Goal: Use online tool/utility: Use online tool/utility

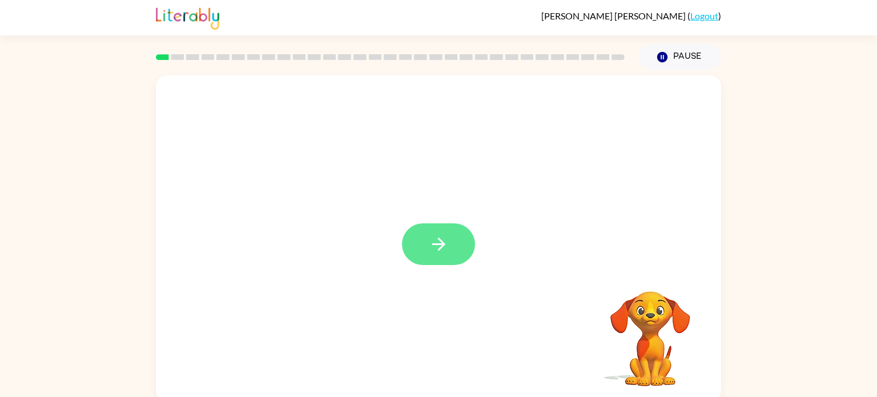
click at [426, 247] on button "button" at bounding box center [438, 244] width 73 height 42
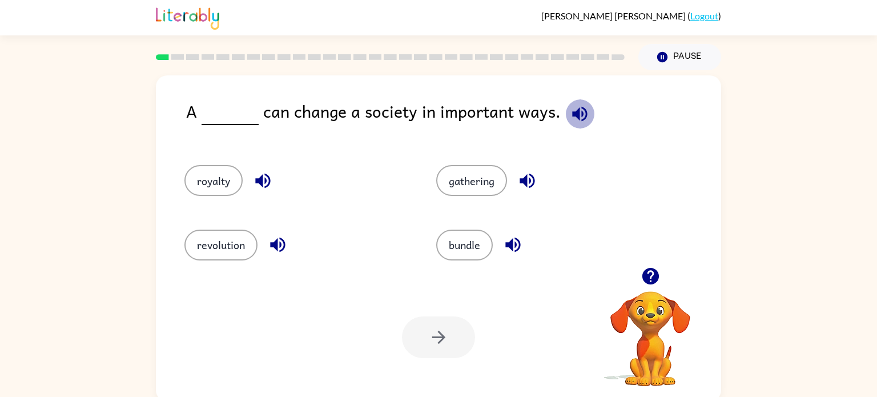
click at [570, 108] on icon "button" at bounding box center [580, 114] width 20 height 20
click at [582, 120] on icon "button" at bounding box center [580, 114] width 20 height 20
click at [572, 115] on icon "button" at bounding box center [579, 113] width 15 height 15
click at [211, 251] on button "revolution" at bounding box center [220, 244] width 73 height 31
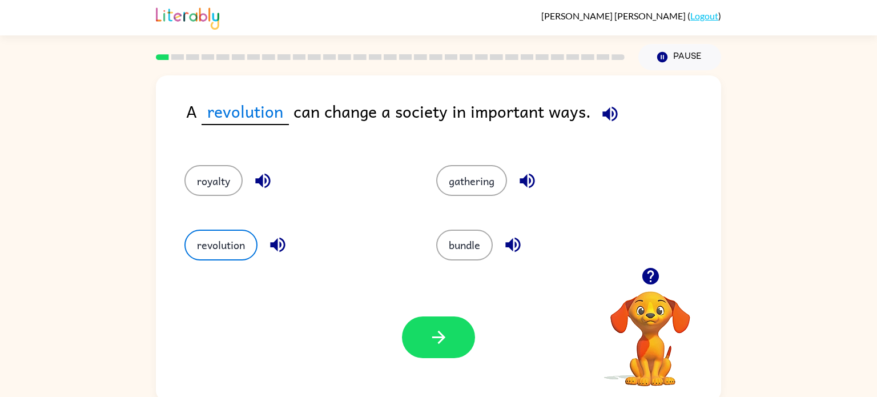
click at [606, 107] on icon "button" at bounding box center [610, 114] width 20 height 20
click at [604, 111] on icon "button" at bounding box center [609, 113] width 15 height 15
click at [611, 117] on icon "button" at bounding box center [609, 113] width 15 height 15
click at [478, 177] on button "gathering" at bounding box center [471, 180] width 71 height 31
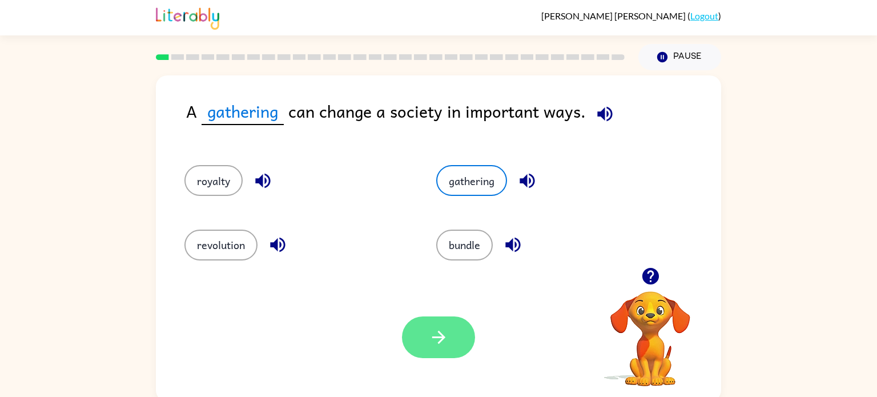
click at [470, 335] on button "button" at bounding box center [438, 337] width 73 height 42
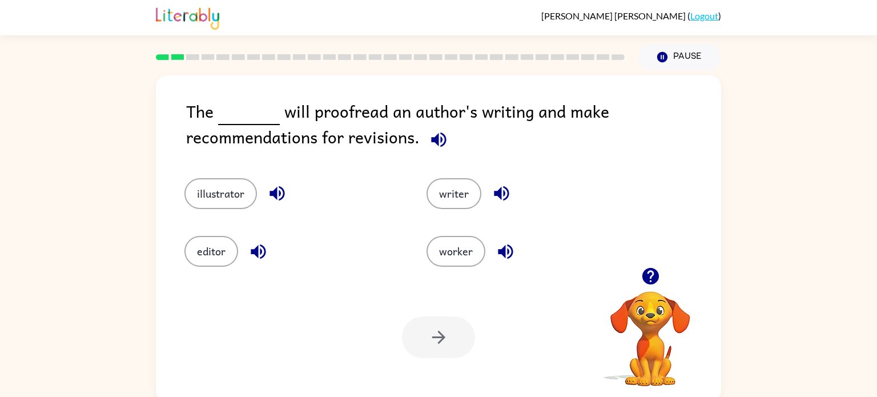
click at [439, 148] on icon "button" at bounding box center [439, 140] width 20 height 20
click at [472, 192] on button "writer" at bounding box center [453, 193] width 55 height 31
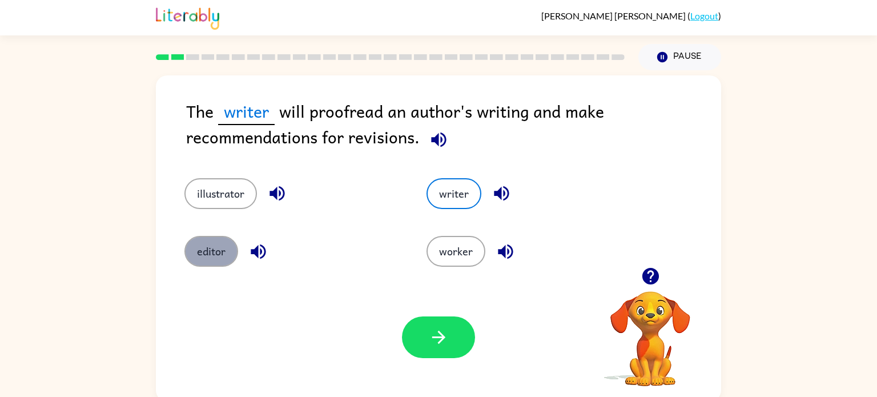
click at [215, 265] on button "editor" at bounding box center [211, 251] width 54 height 31
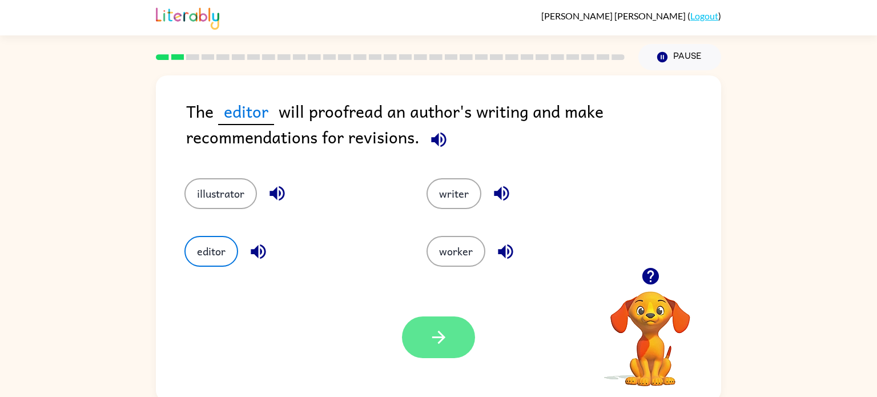
click at [445, 339] on icon "button" at bounding box center [439, 337] width 20 height 20
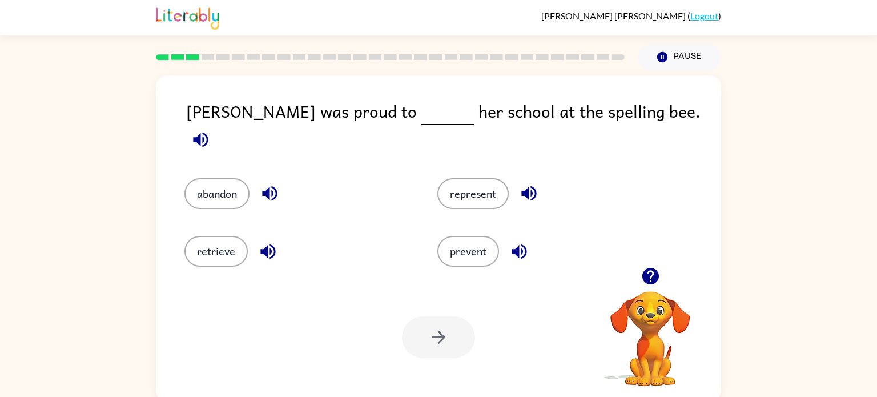
click at [211, 130] on icon "button" at bounding box center [201, 140] width 20 height 20
click at [462, 192] on button "represent" at bounding box center [472, 193] width 71 height 31
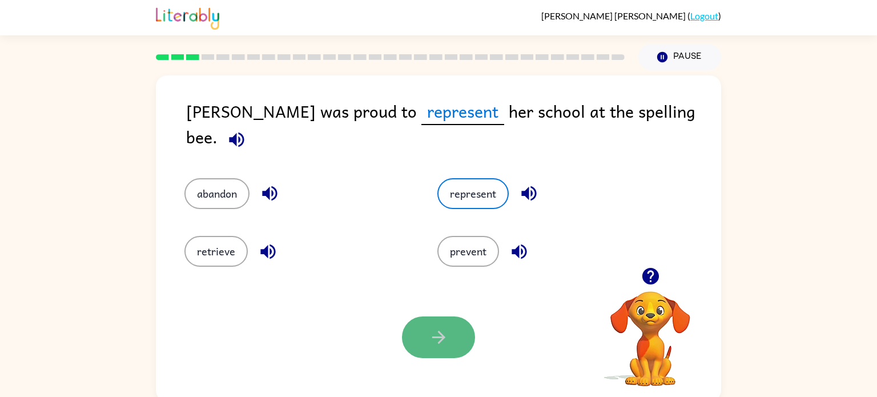
click at [452, 327] on button "button" at bounding box center [438, 337] width 73 height 42
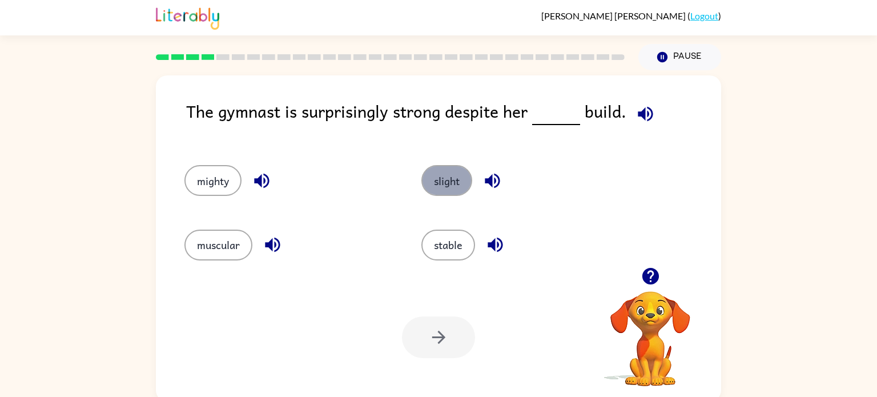
click at [453, 186] on button "slight" at bounding box center [446, 180] width 51 height 31
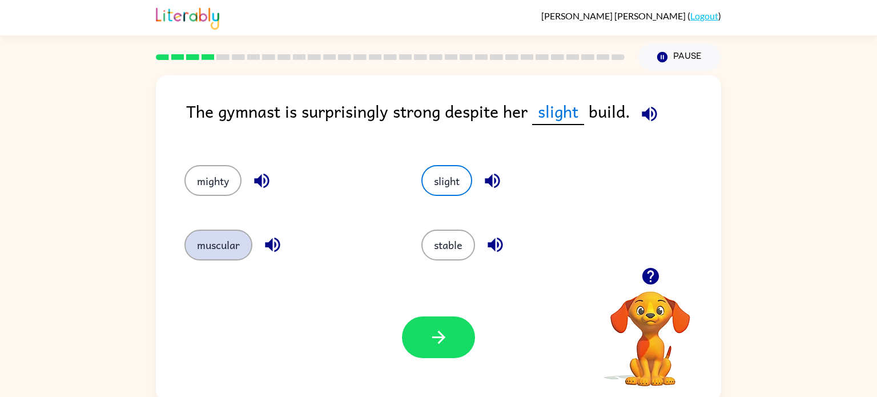
click at [232, 249] on button "muscular" at bounding box center [218, 244] width 68 height 31
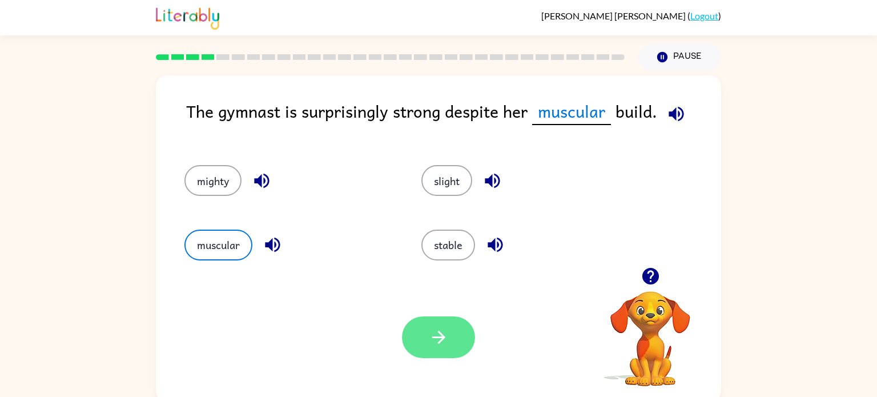
click at [454, 348] on button "button" at bounding box center [438, 337] width 73 height 42
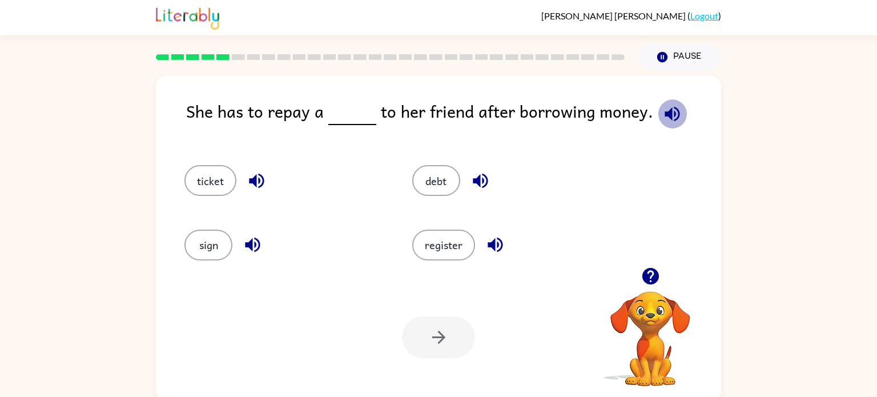
click at [666, 106] on icon "button" at bounding box center [672, 114] width 20 height 20
click at [424, 191] on button "debt" at bounding box center [436, 180] width 48 height 31
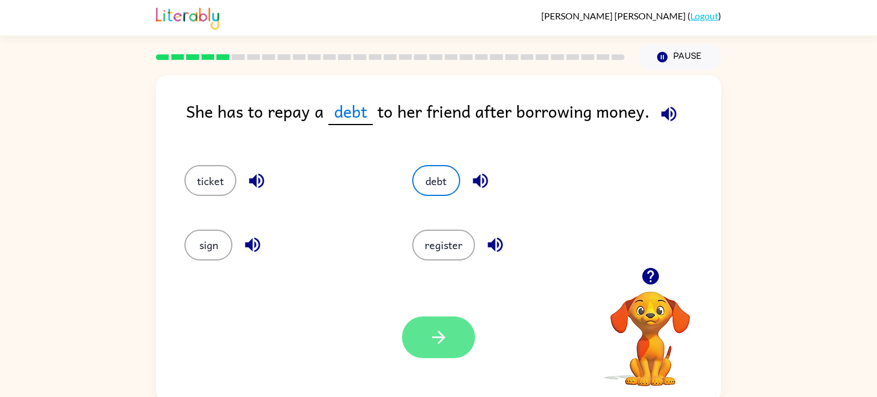
click at [448, 352] on button "button" at bounding box center [438, 337] width 73 height 42
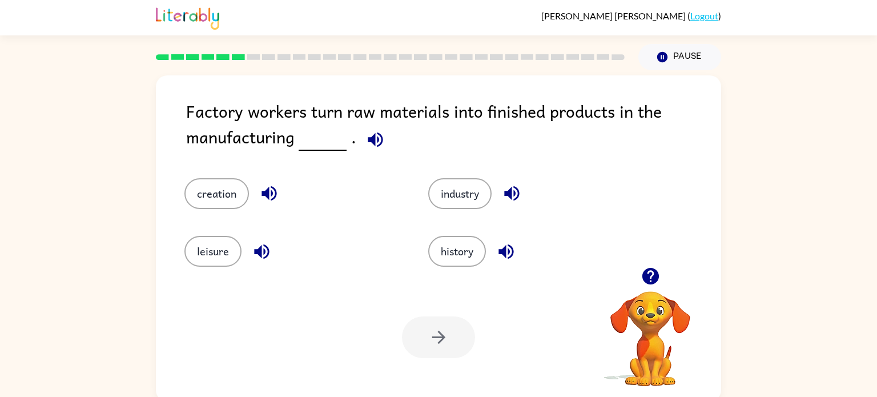
click at [370, 142] on icon "button" at bounding box center [375, 139] width 15 height 15
click at [207, 195] on button "creation" at bounding box center [216, 193] width 65 height 31
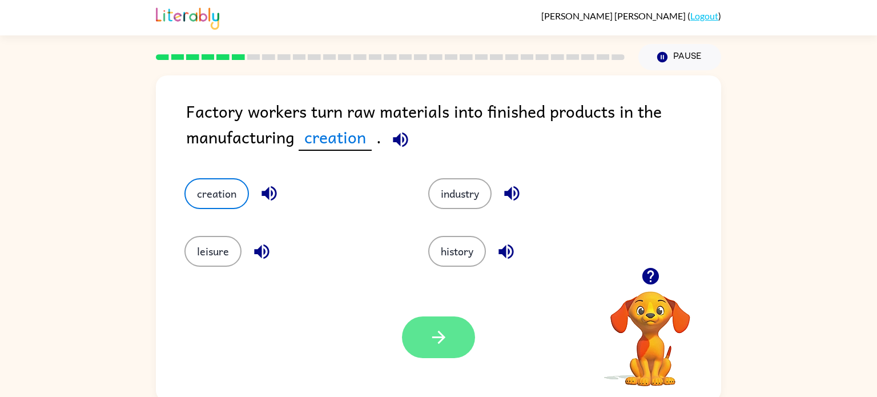
click at [422, 339] on button "button" at bounding box center [438, 337] width 73 height 42
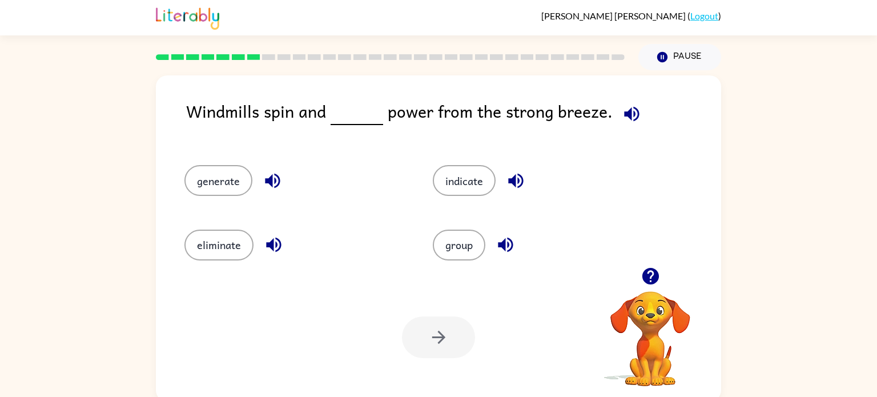
click at [628, 124] on icon "button" at bounding box center [632, 114] width 20 height 20
click at [240, 197] on div "generate" at bounding box center [287, 175] width 248 height 64
click at [237, 192] on button "generate" at bounding box center [218, 180] width 68 height 31
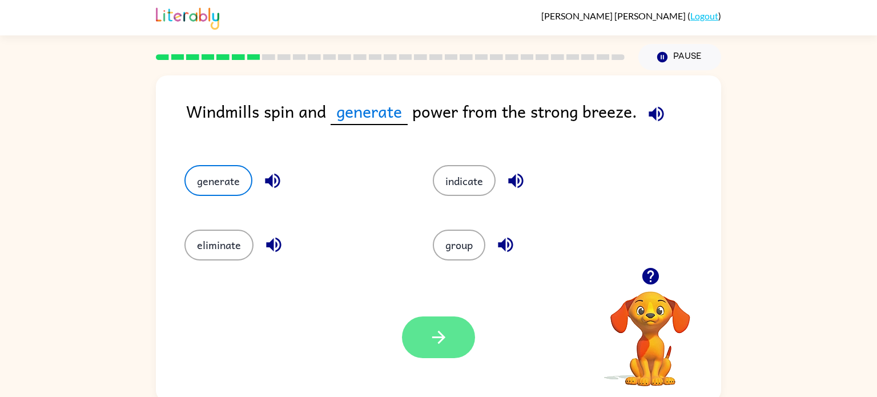
click at [410, 325] on button "button" at bounding box center [438, 337] width 73 height 42
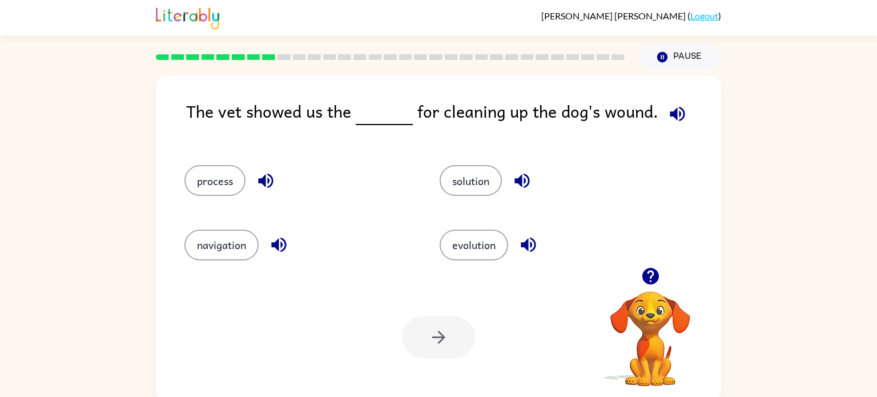
click at [672, 118] on icon "button" at bounding box center [677, 113] width 15 height 15
click at [219, 177] on button "process" at bounding box center [214, 180] width 61 height 31
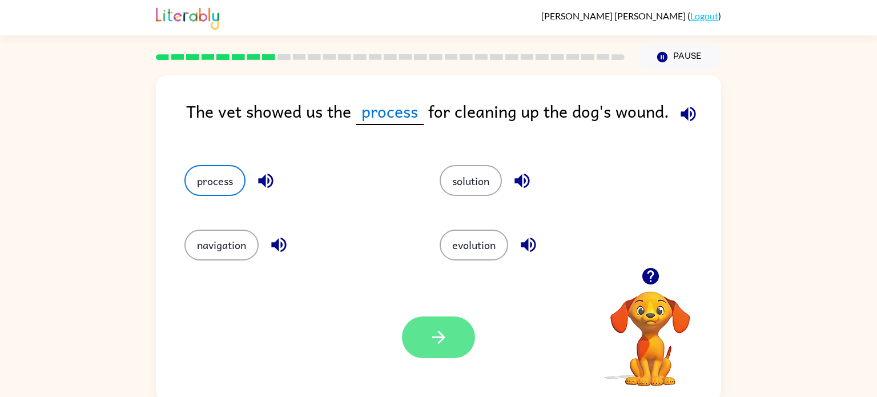
click at [432, 328] on icon "button" at bounding box center [439, 337] width 20 height 20
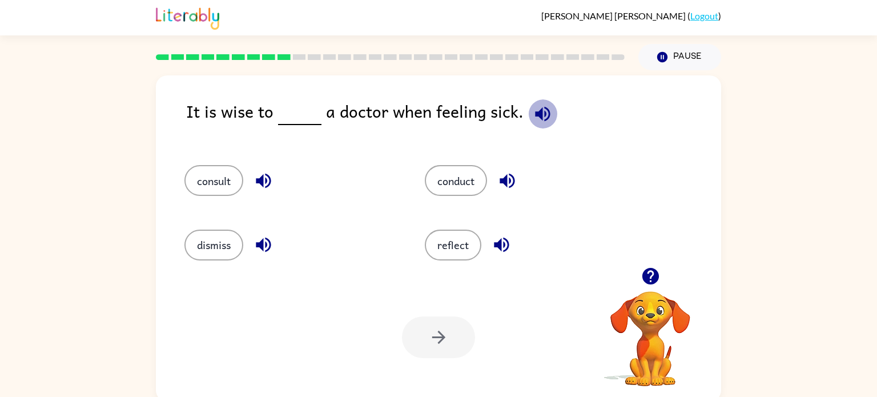
click at [542, 108] on icon "button" at bounding box center [542, 113] width 15 height 15
click at [192, 182] on button "consult" at bounding box center [213, 180] width 59 height 31
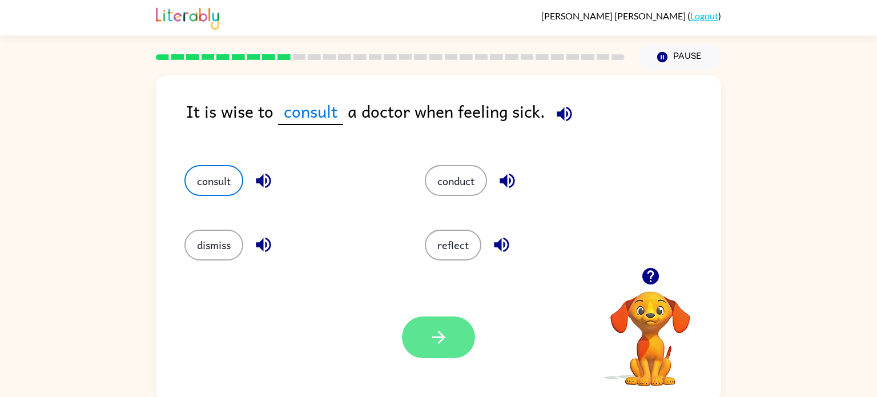
click at [440, 348] on button "button" at bounding box center [438, 337] width 73 height 42
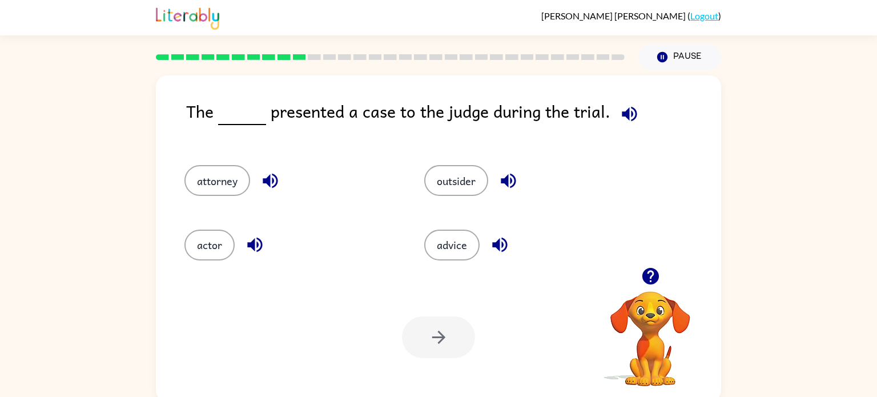
click at [621, 120] on icon "button" at bounding box center [629, 114] width 20 height 20
click at [622, 115] on icon "button" at bounding box center [629, 113] width 15 height 15
click at [623, 114] on icon "button" at bounding box center [629, 113] width 15 height 15
click at [209, 187] on button "attorney" at bounding box center [217, 180] width 66 height 31
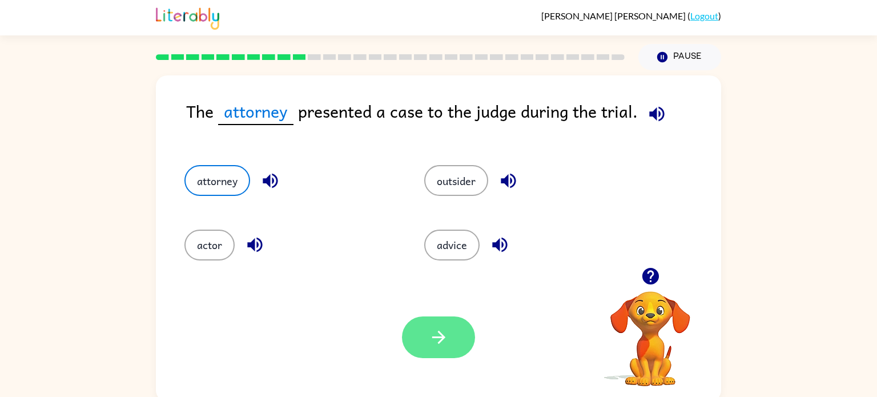
click at [445, 348] on button "button" at bounding box center [438, 337] width 73 height 42
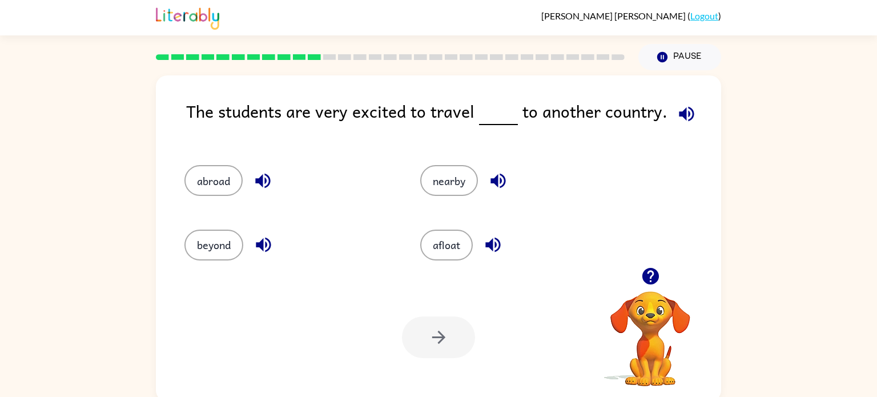
click at [448, 353] on div at bounding box center [438, 337] width 73 height 42
click at [683, 117] on icon "button" at bounding box center [686, 114] width 20 height 20
click at [225, 190] on button "abroad" at bounding box center [213, 180] width 58 height 31
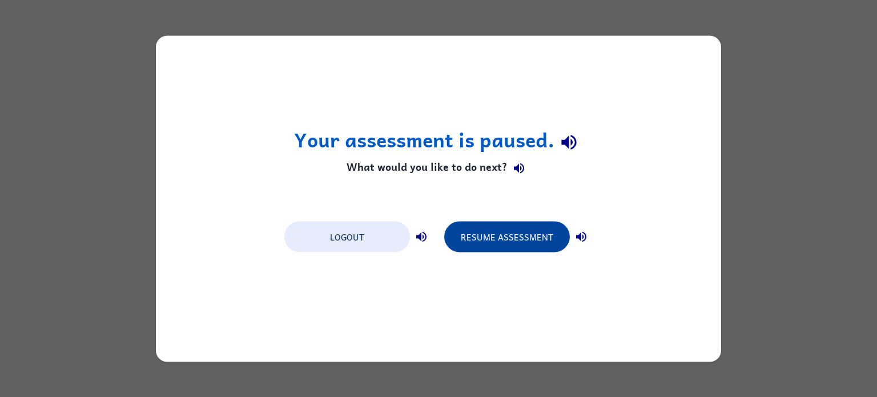
click at [508, 241] on button "Resume Assessment" at bounding box center [507, 236] width 126 height 31
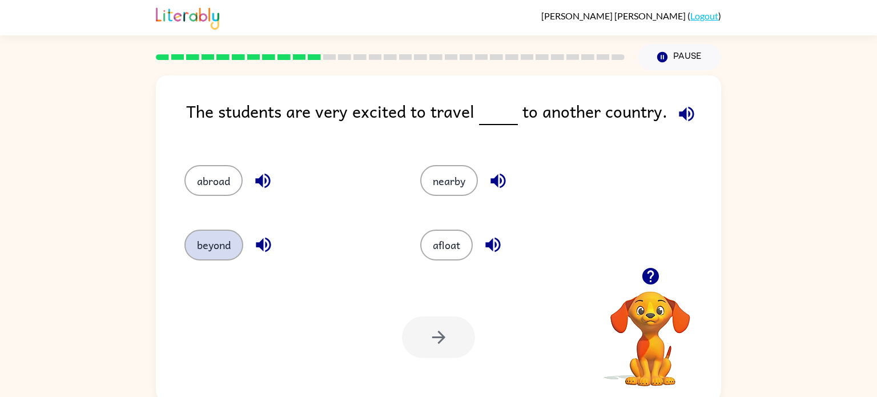
click at [225, 236] on button "beyond" at bounding box center [213, 244] width 59 height 31
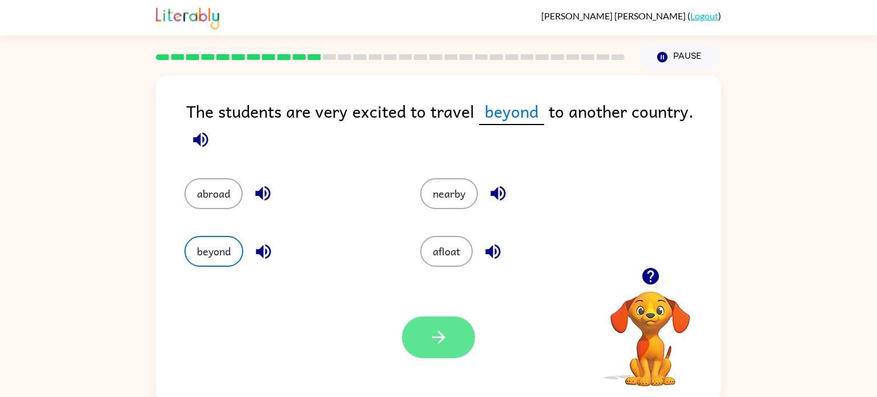
click at [445, 321] on button "button" at bounding box center [438, 337] width 73 height 42
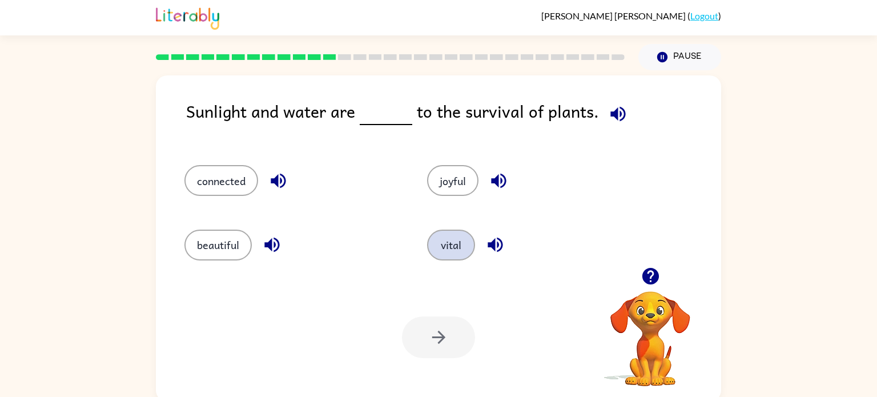
click at [463, 240] on button "vital" at bounding box center [451, 244] width 48 height 31
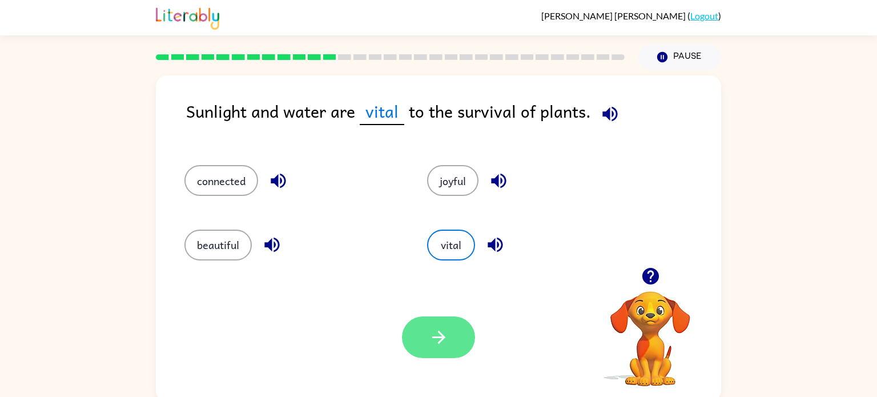
click at [436, 338] on icon "button" at bounding box center [439, 337] width 20 height 20
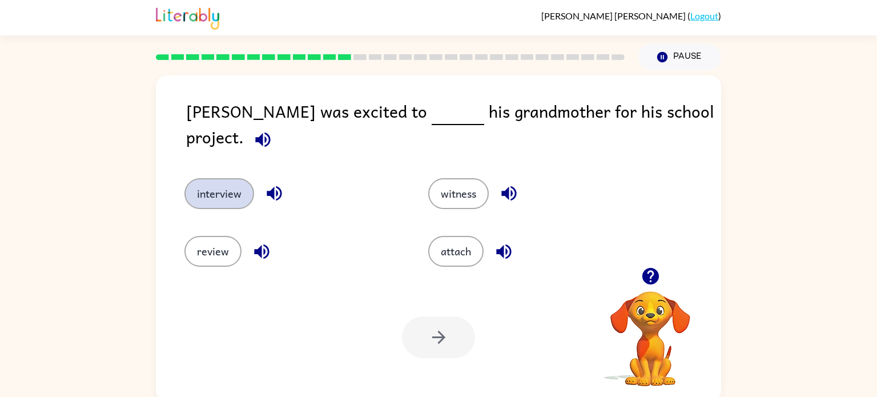
click at [237, 182] on button "interview" at bounding box center [219, 193] width 70 height 31
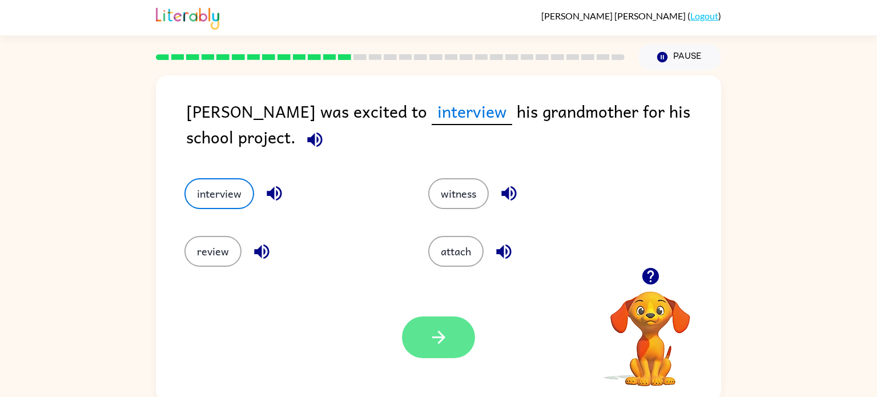
click at [413, 349] on button "button" at bounding box center [438, 337] width 73 height 42
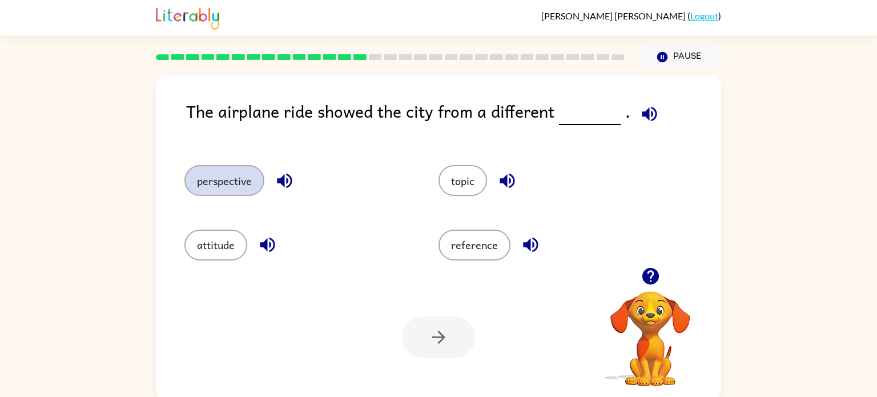
click at [233, 179] on button "perspective" at bounding box center [224, 180] width 80 height 31
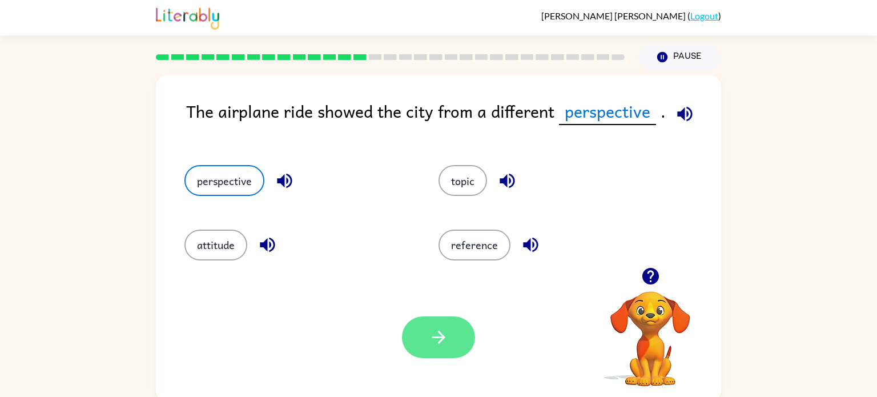
click at [444, 341] on icon "button" at bounding box center [439, 337] width 20 height 20
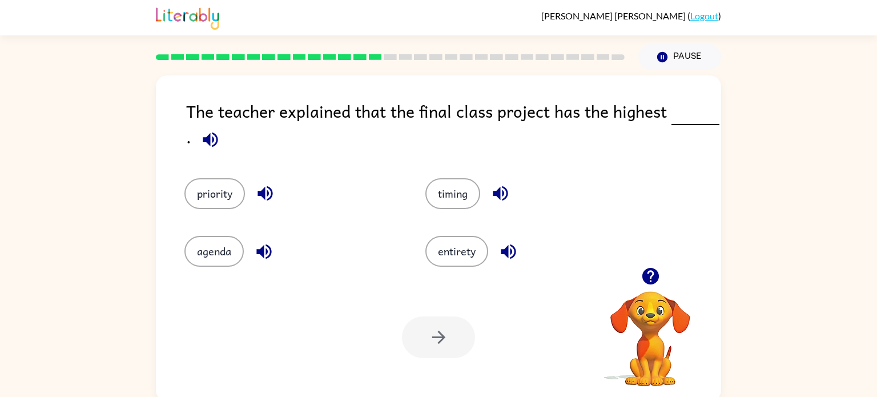
click at [212, 140] on icon "button" at bounding box center [210, 139] width 15 height 15
click at [435, 202] on button "timing" at bounding box center [452, 193] width 55 height 31
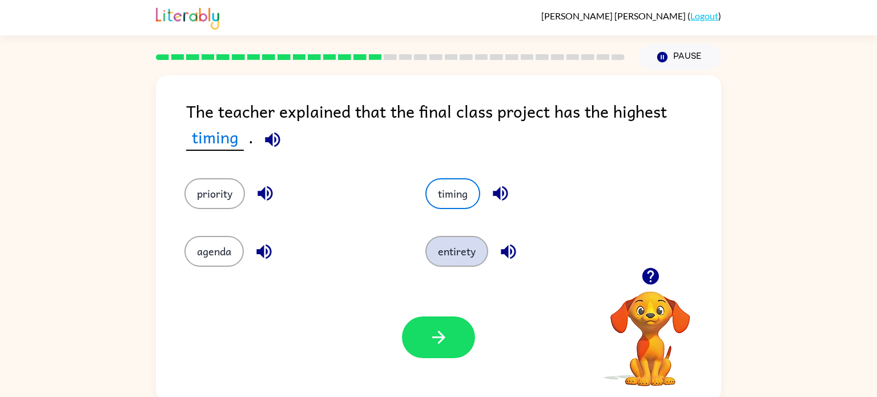
click at [436, 248] on button "entirety" at bounding box center [456, 251] width 63 height 31
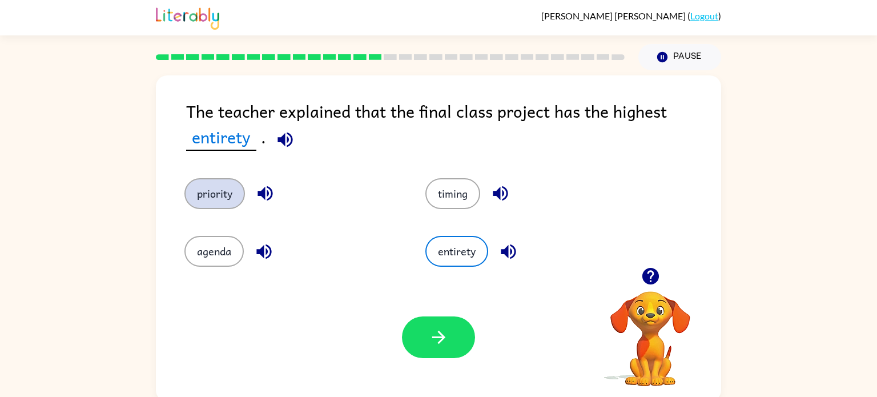
click at [191, 193] on button "priority" at bounding box center [214, 193] width 61 height 31
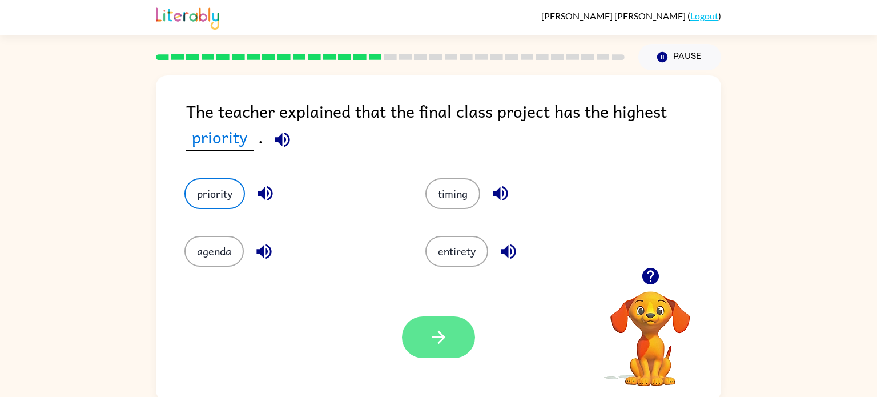
click at [416, 339] on button "button" at bounding box center [438, 337] width 73 height 42
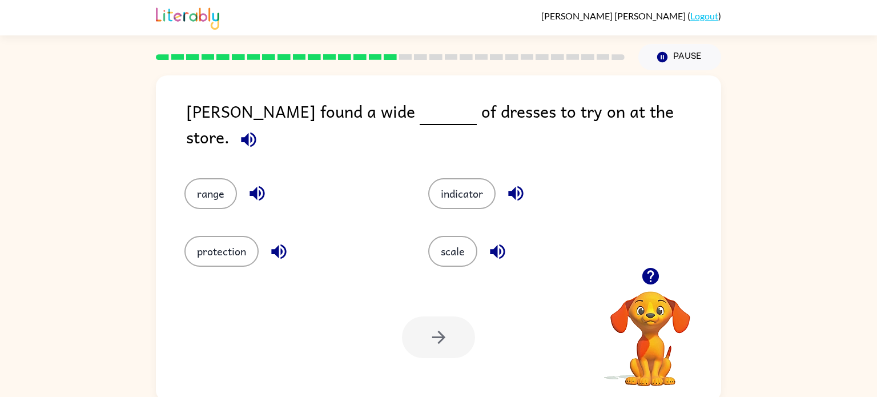
click at [259, 130] on icon "button" at bounding box center [249, 140] width 20 height 20
click at [201, 178] on button "range" at bounding box center [210, 193] width 53 height 31
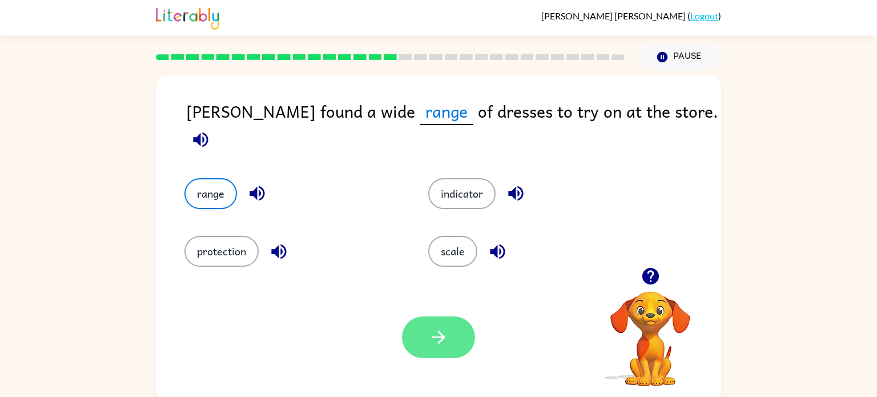
click at [420, 339] on button "button" at bounding box center [438, 337] width 73 height 42
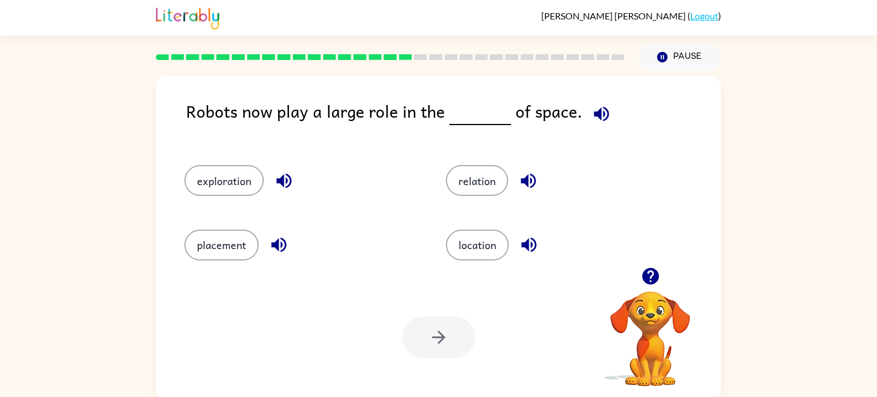
click at [594, 112] on icon "button" at bounding box center [601, 113] width 15 height 15
click at [217, 179] on button "exploration" at bounding box center [223, 180] width 79 height 31
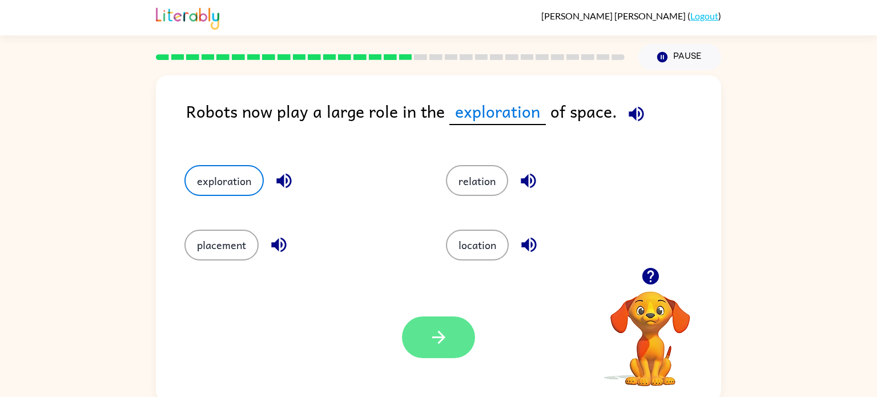
click at [422, 328] on button "button" at bounding box center [438, 337] width 73 height 42
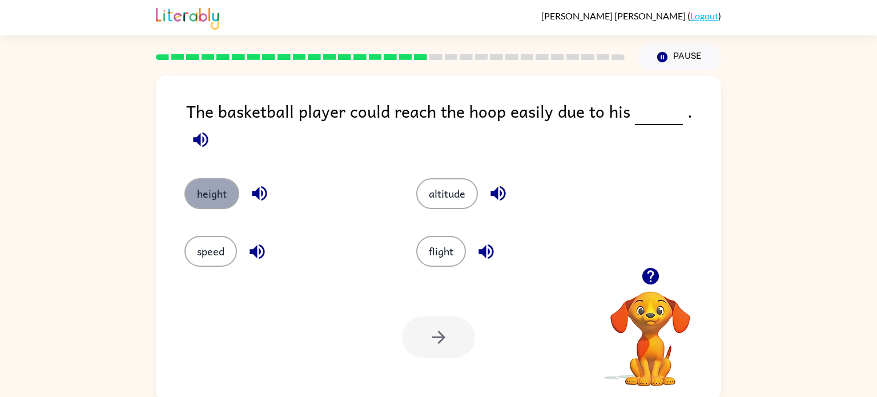
click at [205, 178] on button "height" at bounding box center [211, 193] width 55 height 31
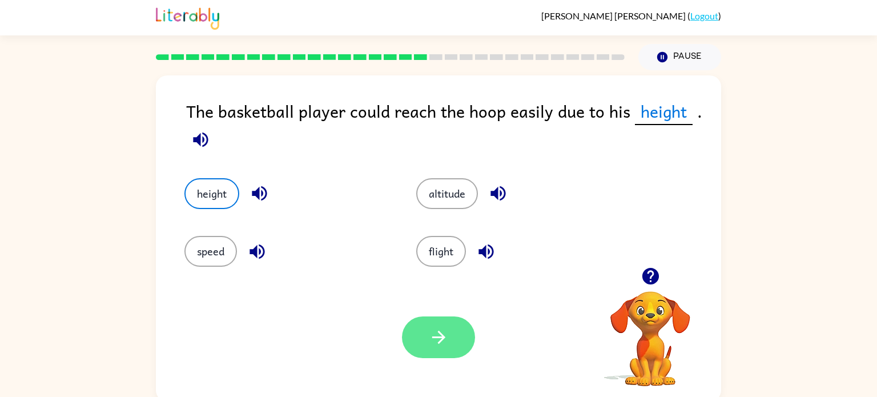
click at [442, 335] on icon "button" at bounding box center [438, 337] width 13 height 13
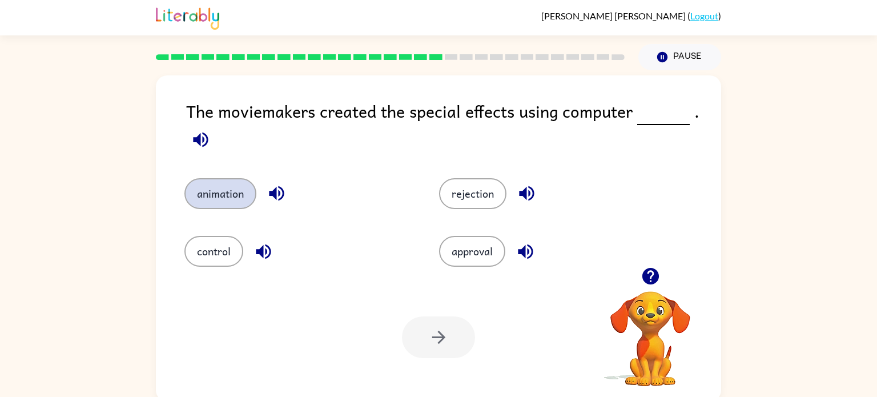
click at [225, 194] on button "animation" at bounding box center [220, 193] width 72 height 31
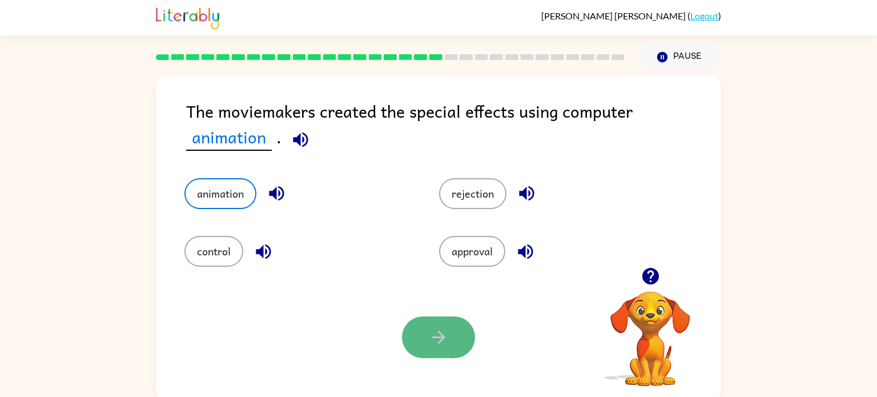
click at [408, 322] on button "button" at bounding box center [438, 337] width 73 height 42
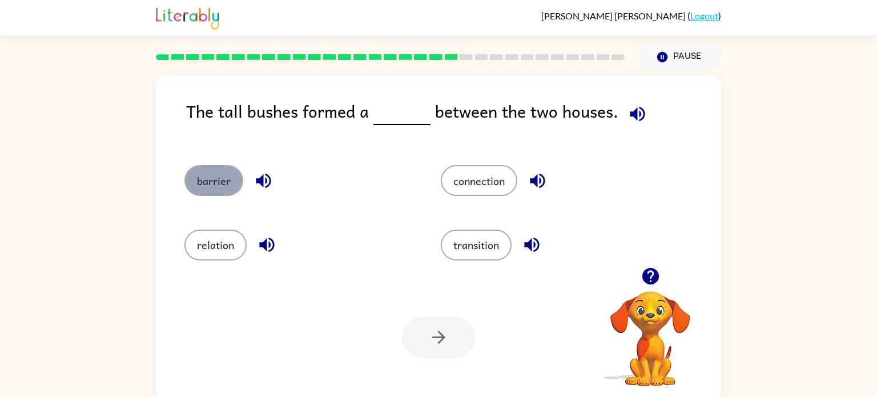
click at [223, 183] on button "barrier" at bounding box center [213, 180] width 59 height 31
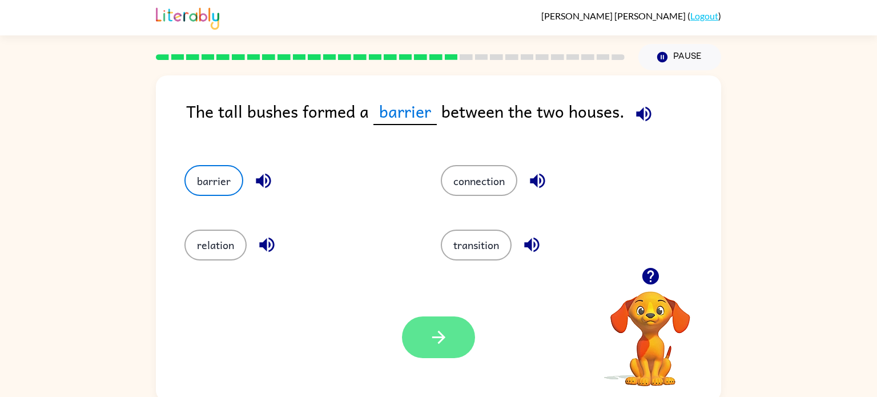
click at [432, 348] on button "button" at bounding box center [438, 337] width 73 height 42
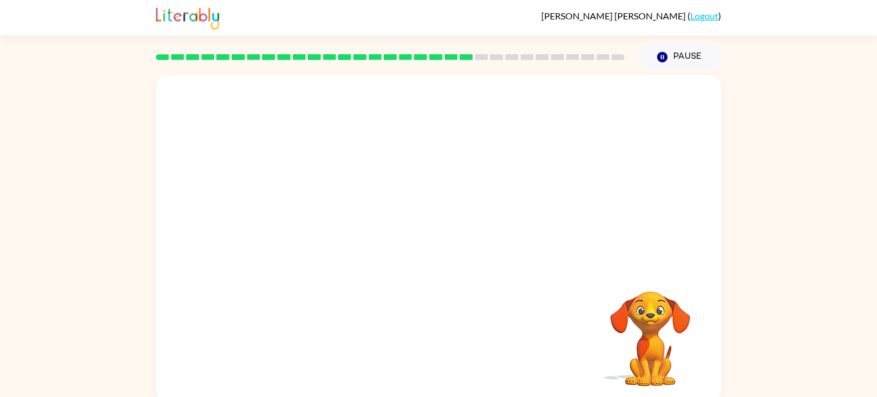
click at [325, 231] on video "Your browser must support playing .mp4 files to use Literably. Please try using…" at bounding box center [438, 171] width 565 height 192
click at [338, 231] on video "Your browser must support playing .mp4 files to use Literably. Please try using…" at bounding box center [438, 171] width 565 height 192
click at [345, 100] on video "Your browser must support playing .mp4 files to use Literably. Please try using…" at bounding box center [438, 171] width 565 height 192
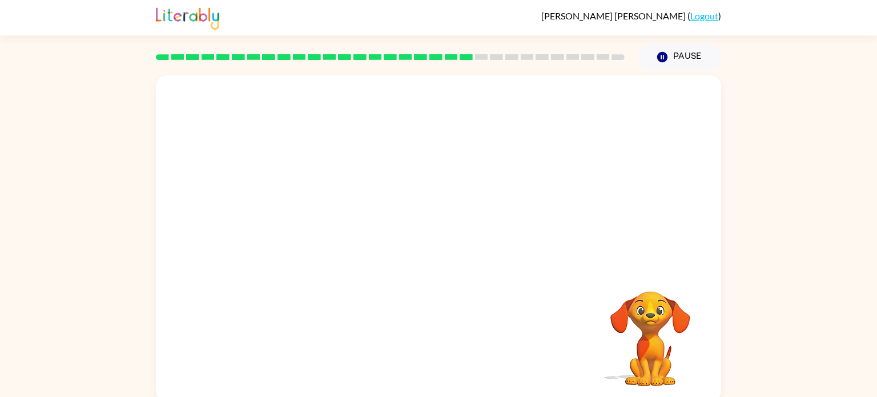
click at [345, 100] on video "Your browser must support playing .mp4 files to use Literably. Please try using…" at bounding box center [438, 171] width 565 height 192
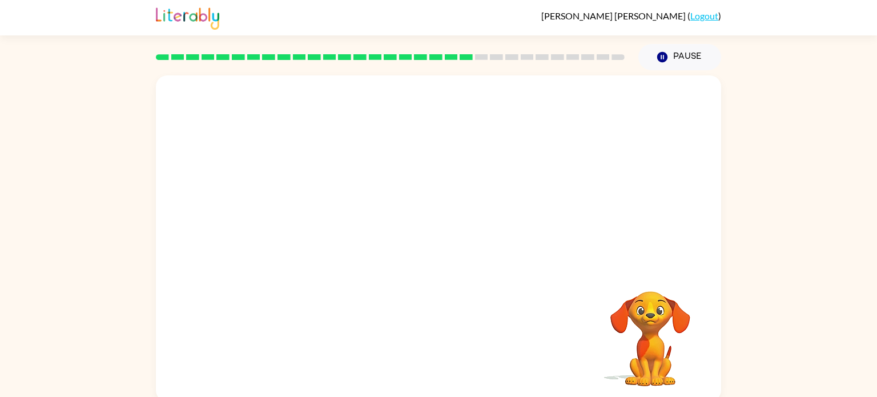
click at [345, 100] on video "Your browser must support playing .mp4 files to use Literably. Please try using…" at bounding box center [438, 171] width 565 height 192
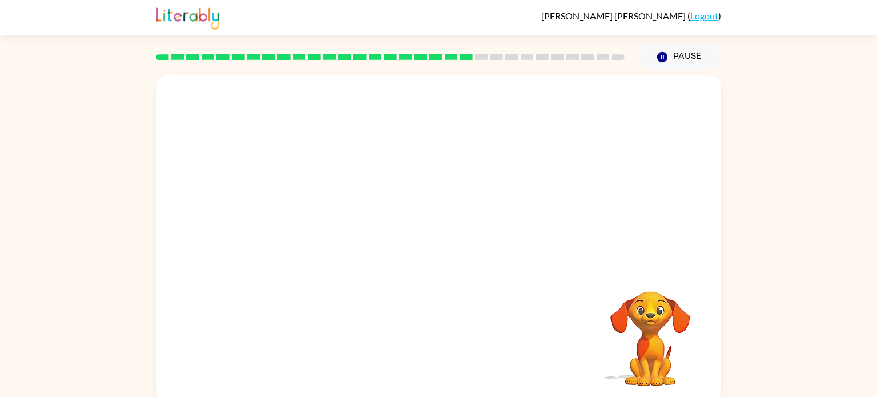
click at [345, 100] on video "Your browser must support playing .mp4 files to use Literably. Please try using…" at bounding box center [438, 171] width 565 height 192
click at [345, 100] on div at bounding box center [438, 238] width 565 height 326
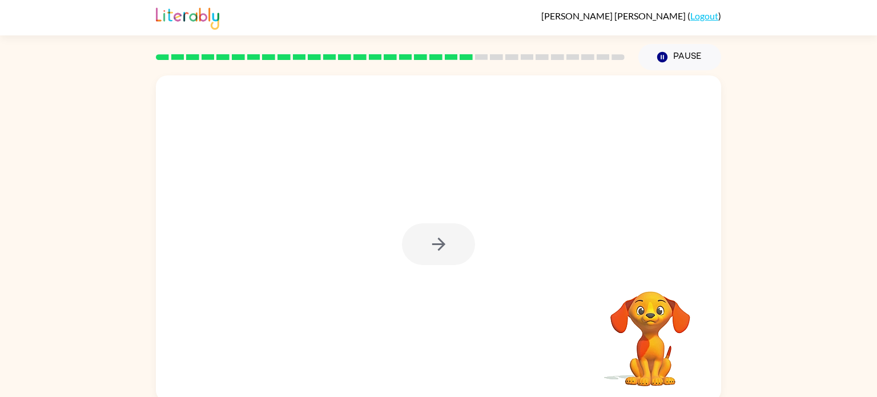
click at [345, 100] on div at bounding box center [438, 238] width 565 height 326
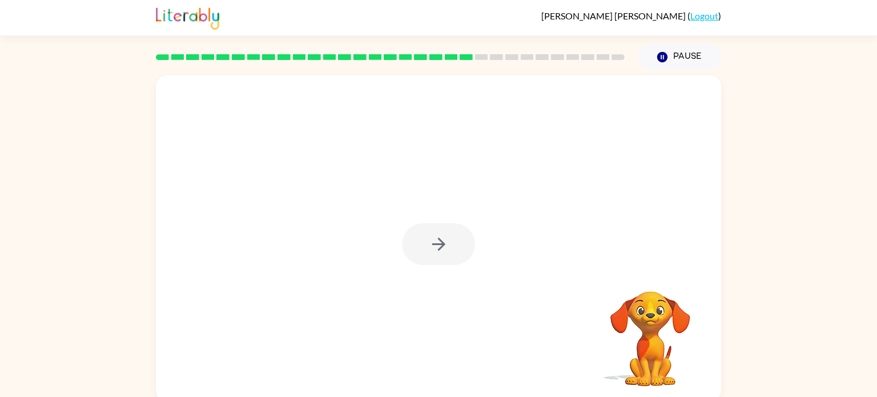
click at [345, 100] on div at bounding box center [438, 238] width 565 height 326
click at [432, 237] on icon "button" at bounding box center [439, 244] width 20 height 20
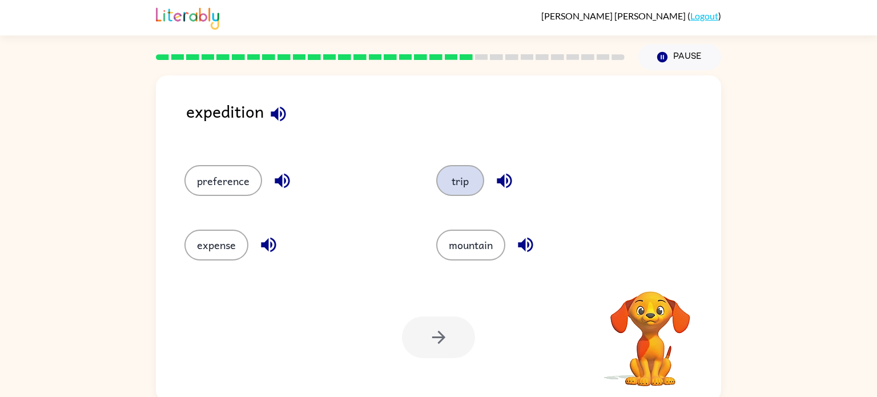
click at [461, 174] on button "trip" at bounding box center [460, 180] width 48 height 31
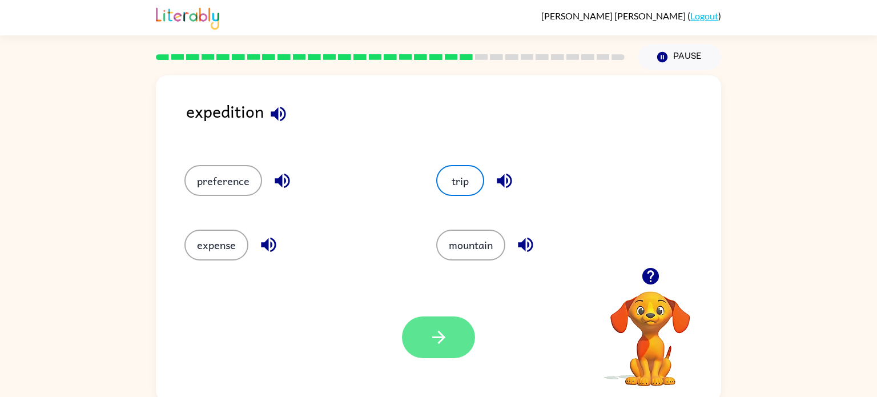
click at [442, 335] on icon "button" at bounding box center [438, 337] width 13 height 13
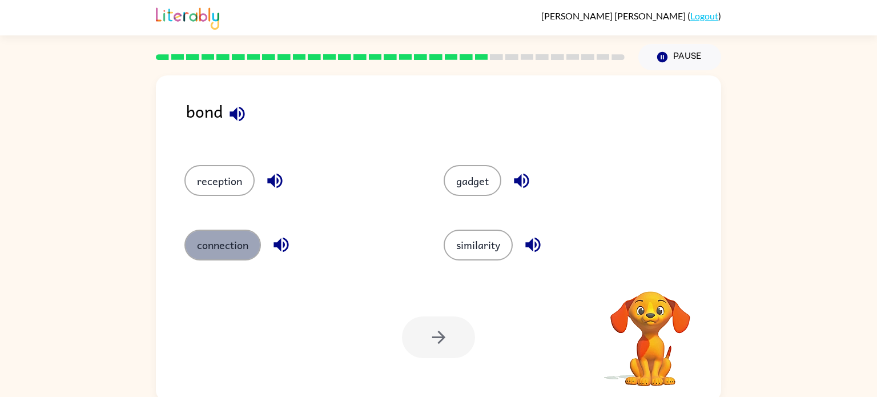
click at [188, 247] on button "connection" at bounding box center [222, 244] width 76 height 31
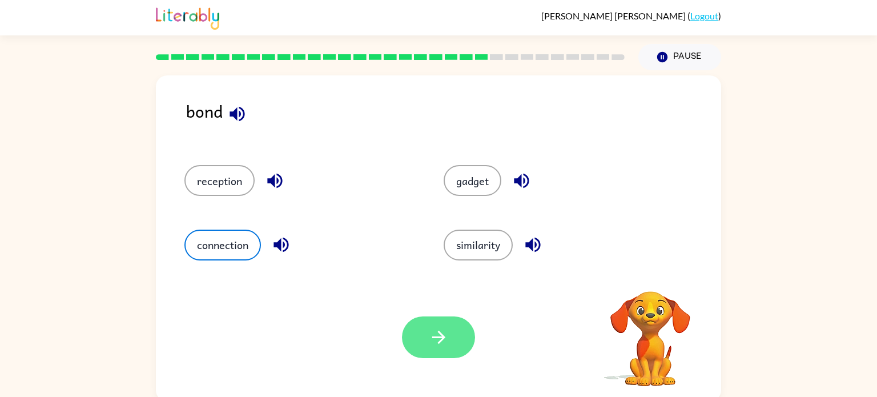
click at [468, 345] on button "button" at bounding box center [438, 337] width 73 height 42
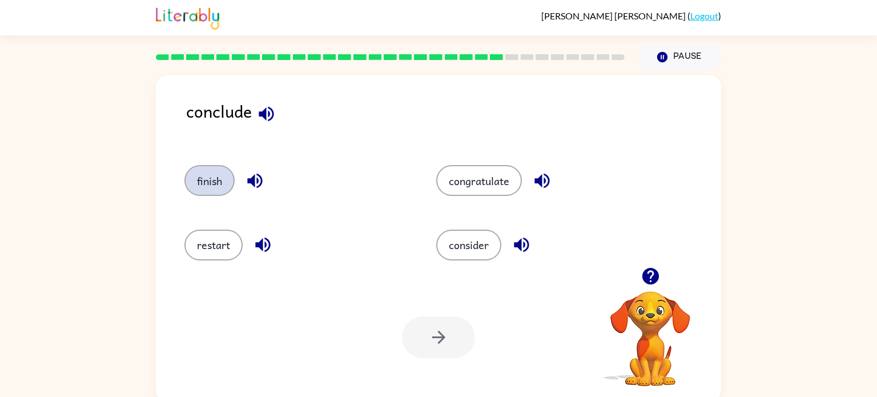
click at [216, 191] on button "finish" at bounding box center [209, 180] width 50 height 31
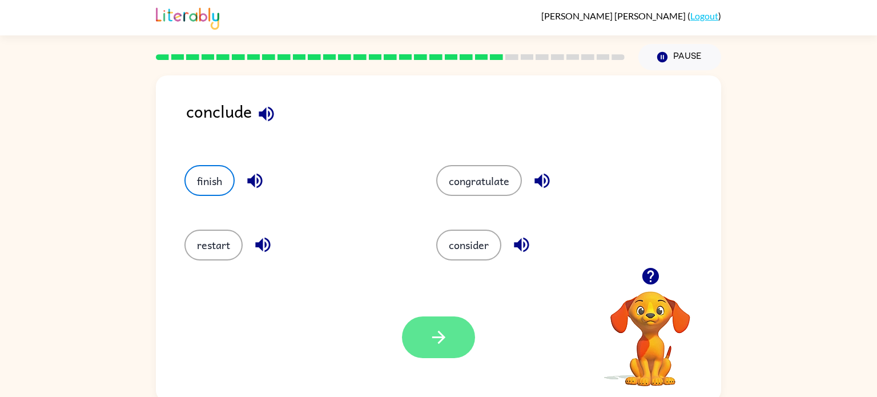
click at [429, 345] on icon "button" at bounding box center [439, 337] width 20 height 20
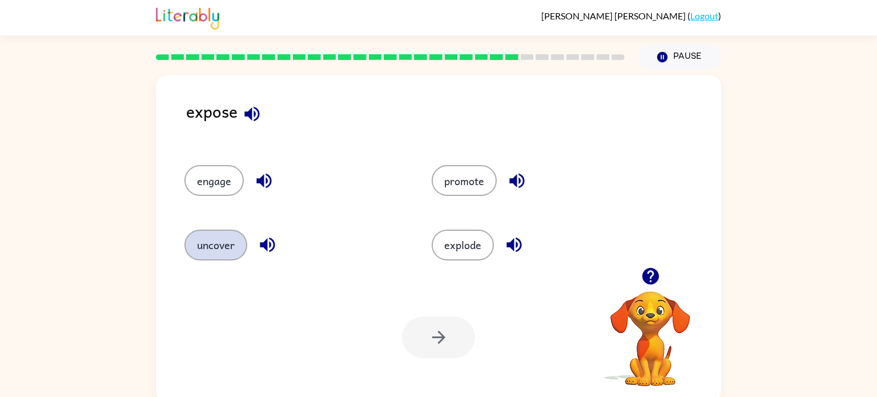
click at [229, 253] on button "uncover" at bounding box center [215, 244] width 63 height 31
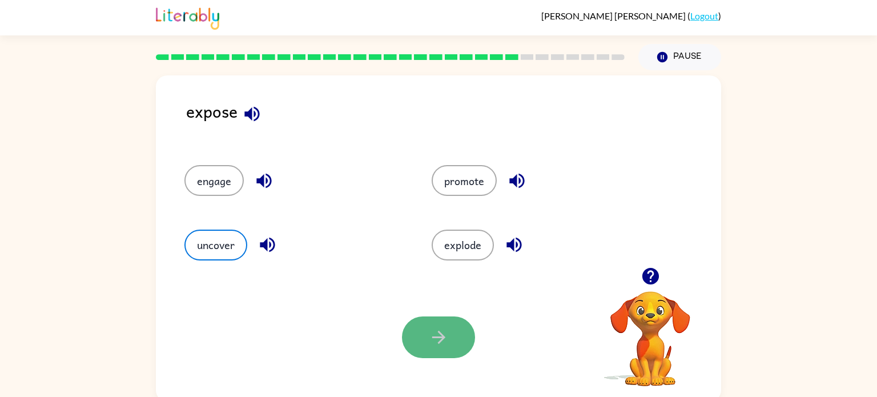
click at [445, 356] on button "button" at bounding box center [438, 337] width 73 height 42
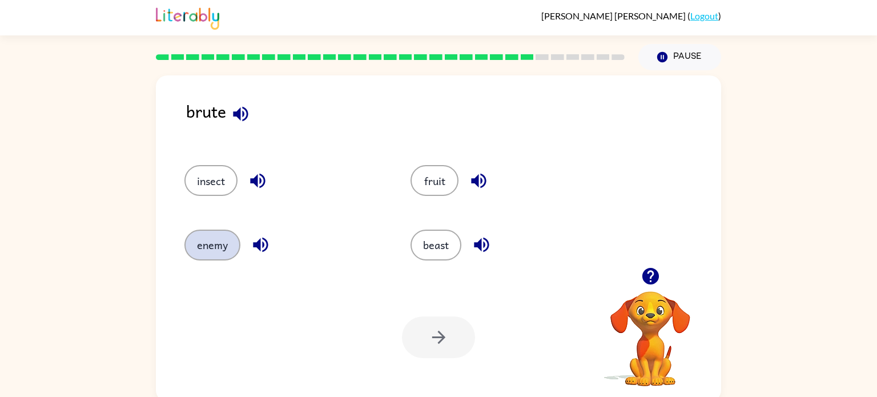
click at [223, 248] on button "enemy" at bounding box center [212, 244] width 56 height 31
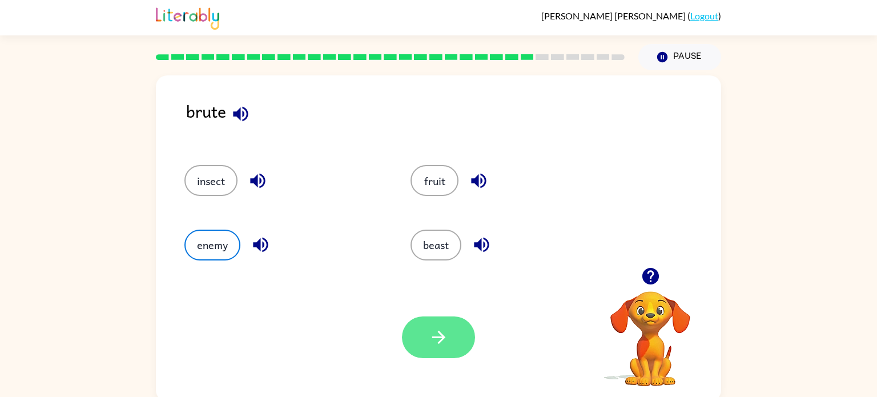
click at [422, 340] on button "button" at bounding box center [438, 337] width 73 height 42
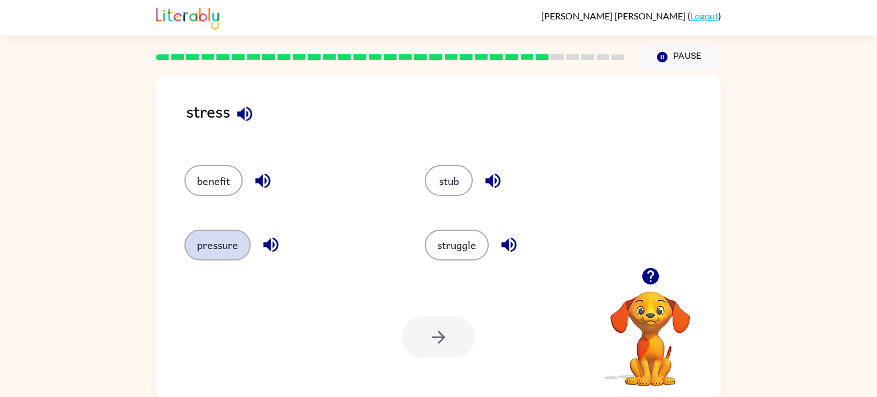
click at [212, 241] on button "pressure" at bounding box center [217, 244] width 66 height 31
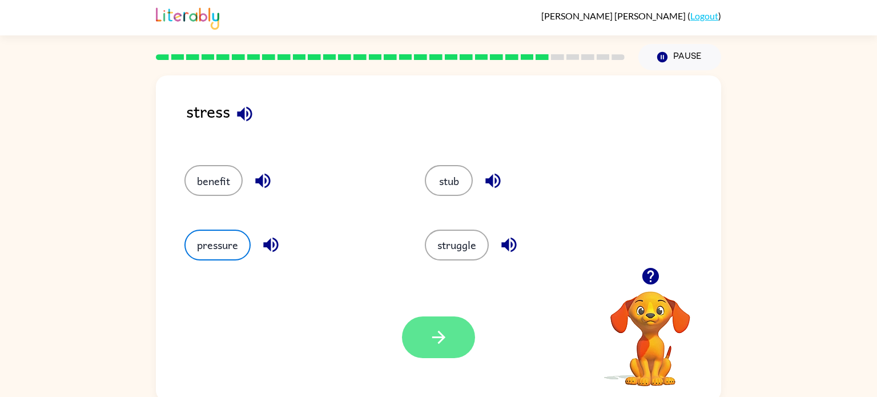
click at [417, 346] on button "button" at bounding box center [438, 337] width 73 height 42
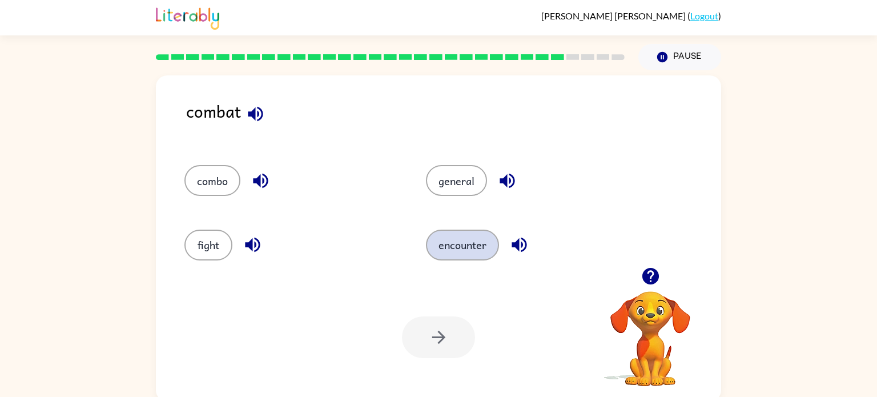
click at [426, 248] on button "encounter" at bounding box center [462, 244] width 73 height 31
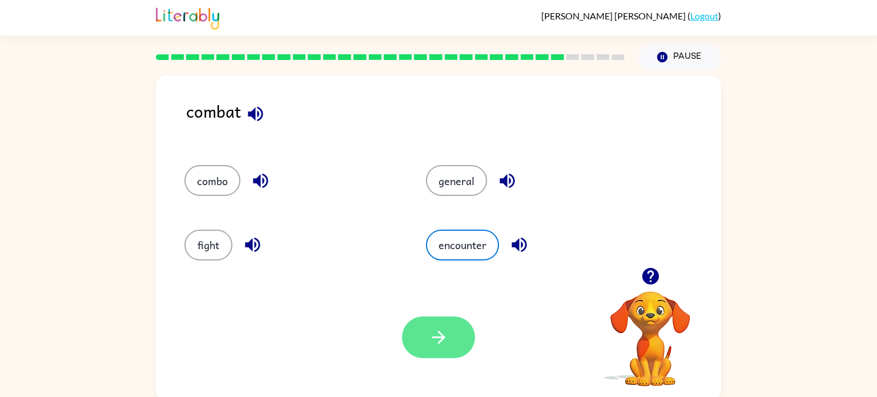
click at [439, 320] on button "button" at bounding box center [438, 337] width 73 height 42
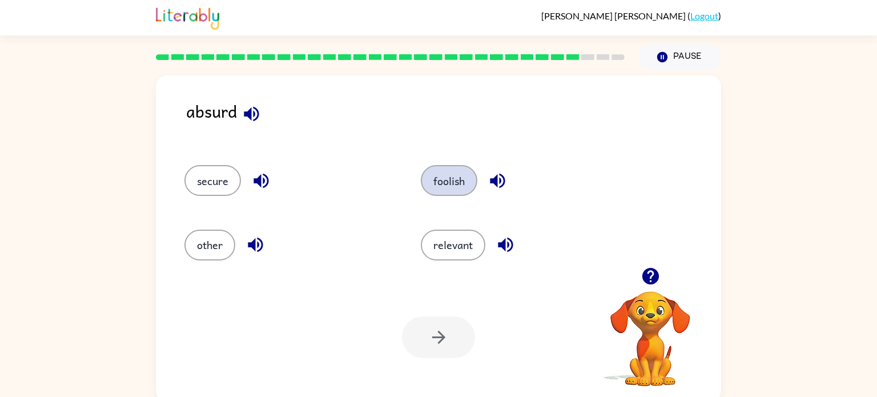
click at [436, 188] on button "foolish" at bounding box center [449, 180] width 57 height 31
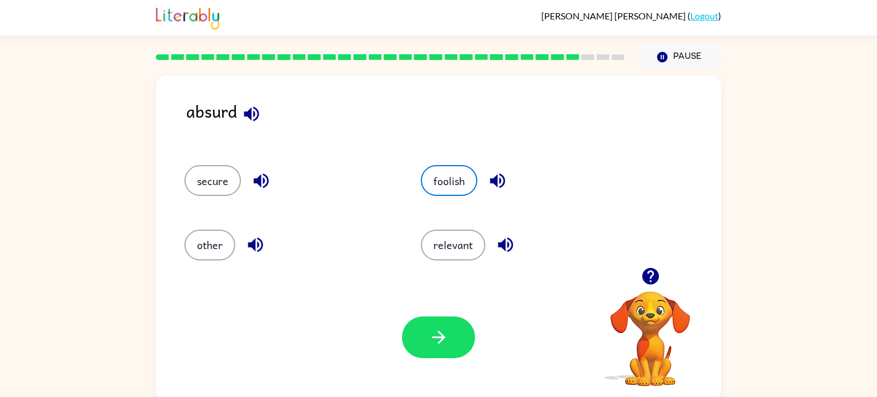
click at [477, 355] on div "Your browser must support playing .mp4 files to use Literably. Please try using…" at bounding box center [438, 337] width 565 height 128
click at [450, 348] on button "button" at bounding box center [438, 337] width 73 height 42
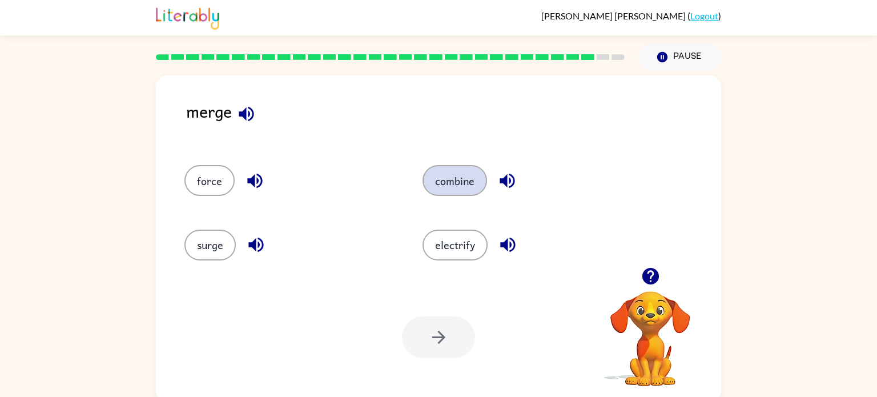
click at [449, 174] on button "combine" at bounding box center [454, 180] width 65 height 31
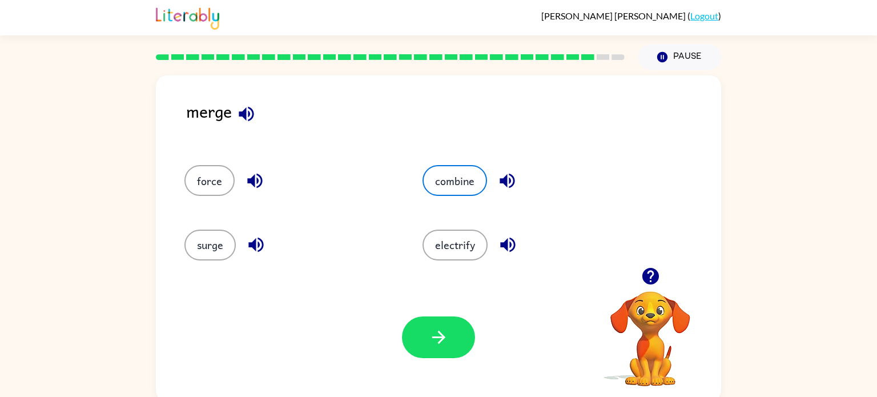
click at [457, 306] on div "Your browser must support playing .mp4 files to use Literably. Please try using…" at bounding box center [438, 337] width 565 height 128
click at [453, 324] on button "button" at bounding box center [438, 337] width 73 height 42
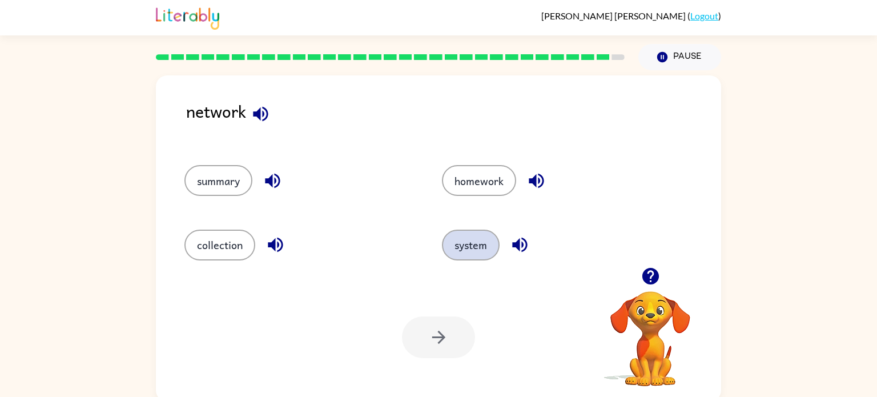
click at [451, 253] on button "system" at bounding box center [471, 244] width 58 height 31
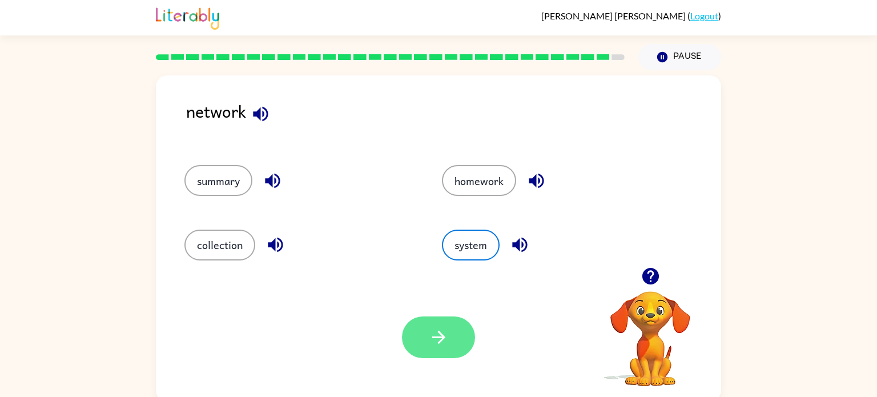
click at [442, 320] on button "button" at bounding box center [438, 337] width 73 height 42
